Goal: Entertainment & Leisure: Consume media (video, audio)

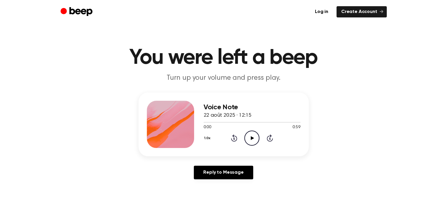
click at [250, 138] on icon "Play Audio" at bounding box center [251, 137] width 15 height 15
click at [286, 185] on main "You were left a beep Turn up your volume and press play. Voice Note 22 août 202…" at bounding box center [223, 182] width 447 height 364
click at [259, 139] on div "1.0x Rewind 5 seconds Play Audio Skip 5 seconds" at bounding box center [251, 137] width 97 height 15
click at [254, 139] on icon "Play Audio" at bounding box center [251, 137] width 15 height 15
click at [331, 135] on div "Voice Note 22 août 2025 · 12:15 0:08 0:59 Your browser does not support the [ob…" at bounding box center [223, 137] width 432 height 91
